Goal: Transaction & Acquisition: Purchase product/service

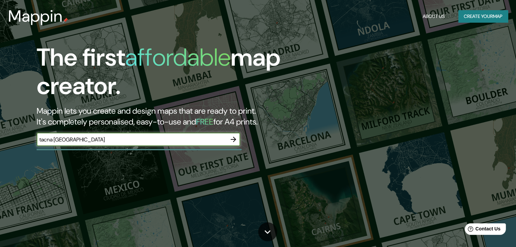
type input "tacna [GEOGRAPHIC_DATA]"
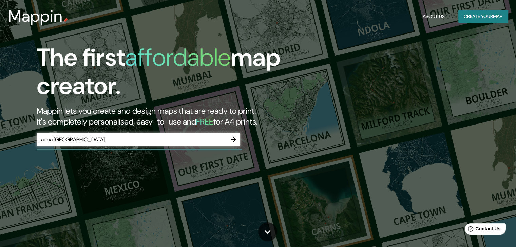
click at [167, 134] on div "tacna peru ​" at bounding box center [138, 140] width 203 height 14
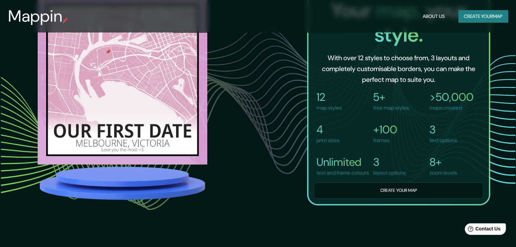
scroll to position [501, 0]
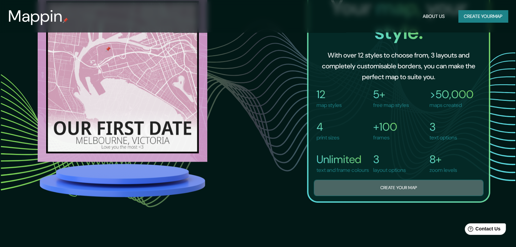
click at [377, 197] on button "Create your map" at bounding box center [399, 188] width 170 height 17
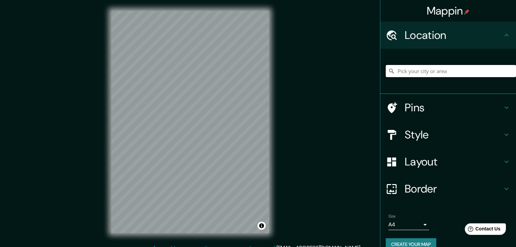
click at [410, 70] on input "Pick your city or area" at bounding box center [450, 71] width 130 height 12
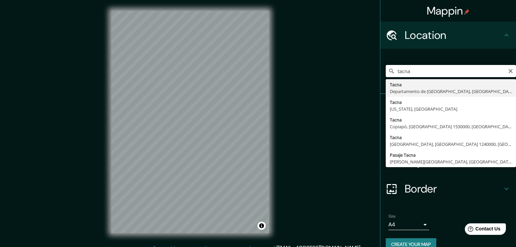
type input "[GEOGRAPHIC_DATA], [GEOGRAPHIC_DATA], [GEOGRAPHIC_DATA]"
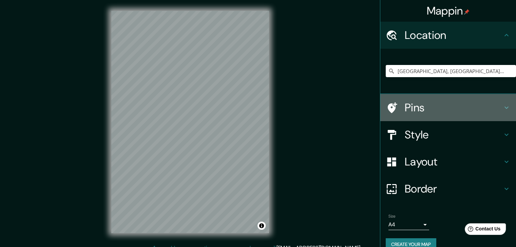
click at [504, 107] on icon at bounding box center [506, 108] width 4 height 2
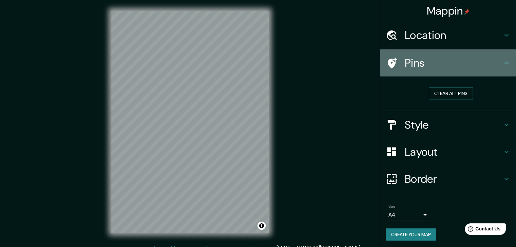
click at [503, 61] on icon at bounding box center [506, 63] width 8 height 8
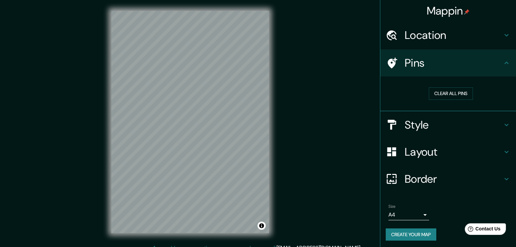
click at [501, 119] on div "Style" at bounding box center [448, 125] width 136 height 27
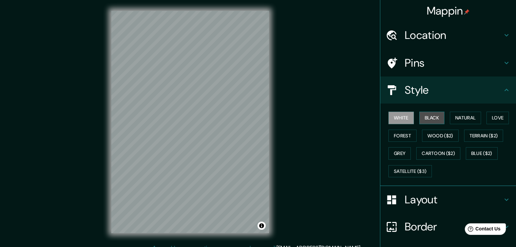
click at [426, 115] on button "Black" at bounding box center [431, 118] width 25 height 13
click at [421, 115] on button "Black" at bounding box center [431, 118] width 25 height 13
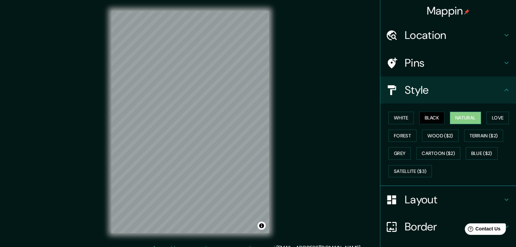
click at [461, 115] on button "Natural" at bounding box center [465, 118] width 31 height 13
click at [426, 120] on button "Black" at bounding box center [431, 118] width 25 height 13
click at [400, 136] on button "Forest" at bounding box center [402, 136] width 28 height 13
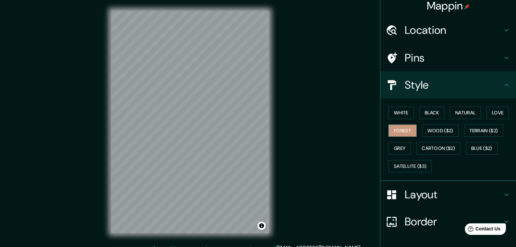
scroll to position [4, 0]
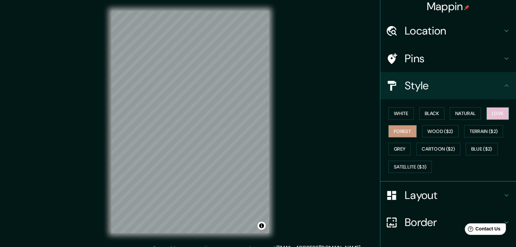
click at [496, 117] on button "Love" at bounding box center [497, 113] width 22 height 13
click at [502, 193] on icon at bounding box center [506, 196] width 8 height 8
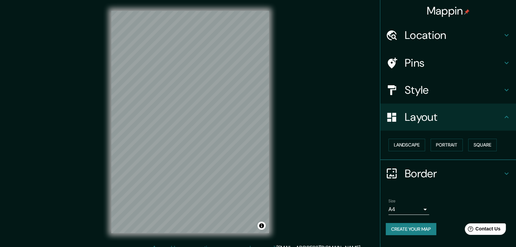
scroll to position [0, 0]
click at [420, 143] on button "Landscape" at bounding box center [406, 145] width 37 height 13
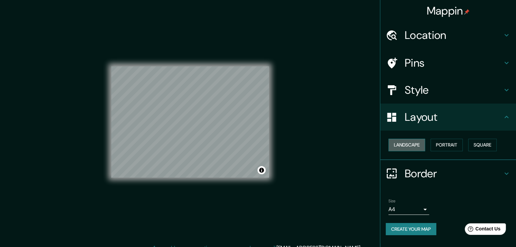
click at [421, 143] on button "Landscape" at bounding box center [406, 145] width 37 height 13
click at [483, 143] on button "Square" at bounding box center [482, 145] width 28 height 13
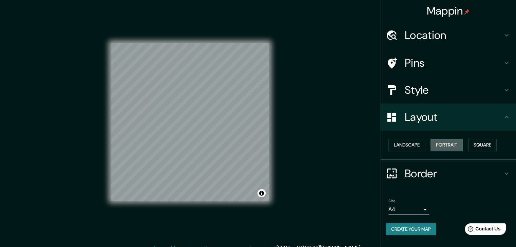
click at [456, 143] on button "Portrait" at bounding box center [446, 145] width 32 height 13
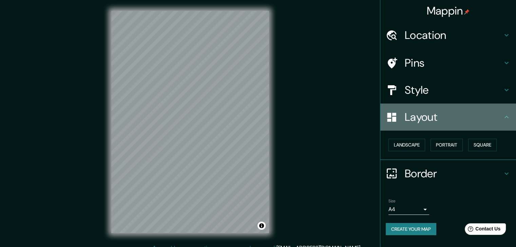
click at [511, 115] on div "Layout" at bounding box center [448, 117] width 136 height 27
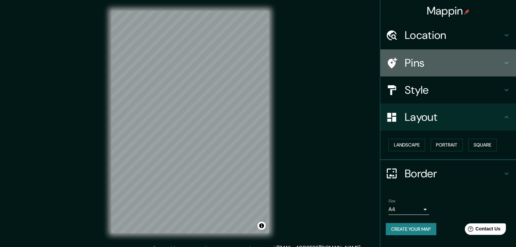
click at [506, 57] on div "Pins" at bounding box center [448, 62] width 136 height 27
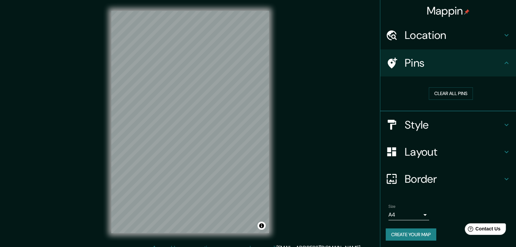
drag, startPoint x: 506, startPoint y: 60, endPoint x: 516, endPoint y: 81, distance: 24.1
click at [506, 60] on div "Pins" at bounding box center [448, 62] width 136 height 27
